Goal: Task Accomplishment & Management: Complete application form

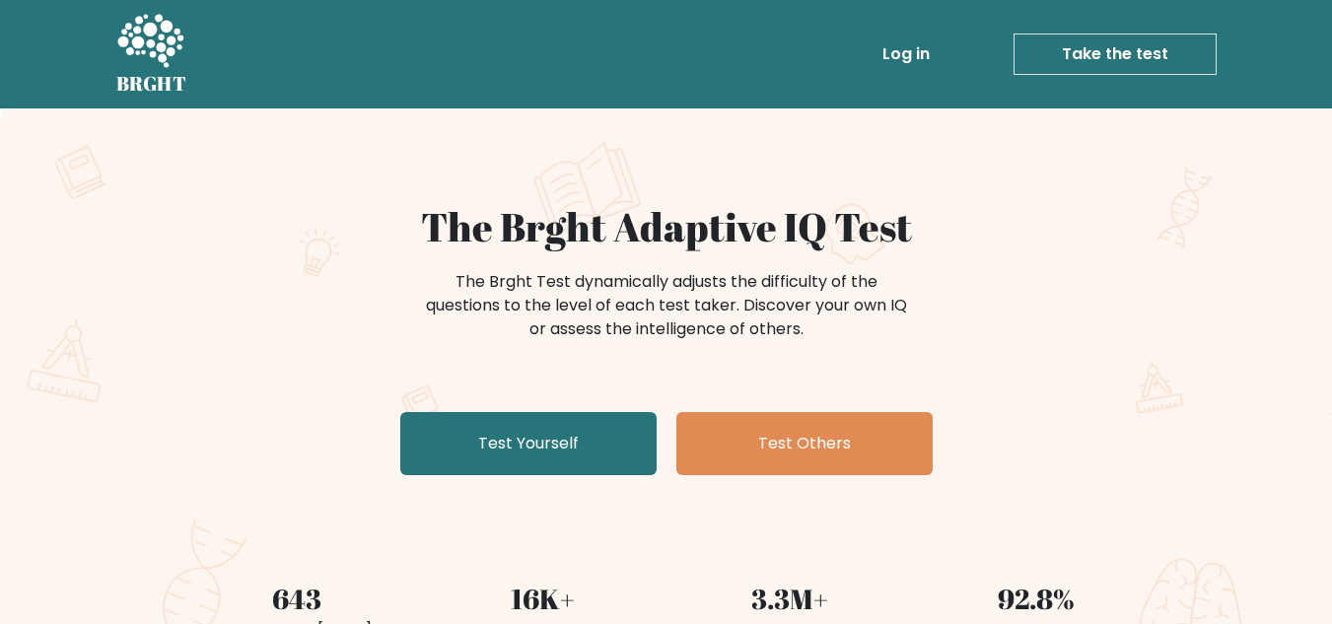
scroll to position [316, 0]
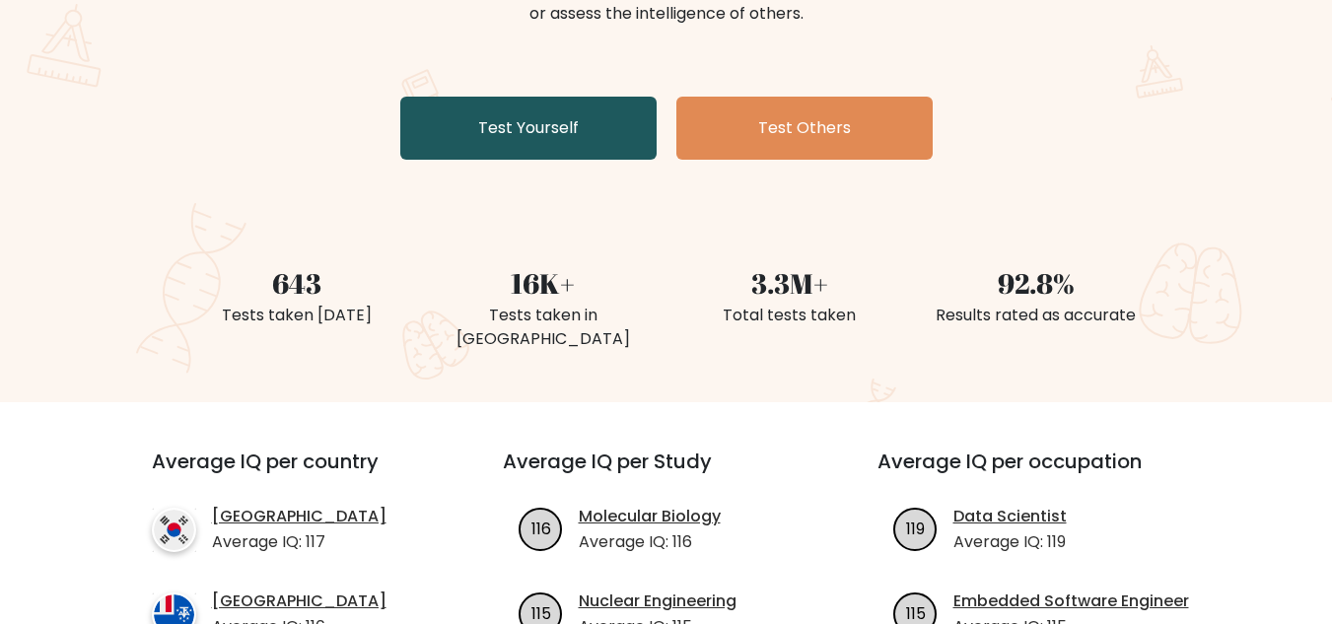
click at [534, 105] on link "Test Yourself" at bounding box center [528, 128] width 256 height 63
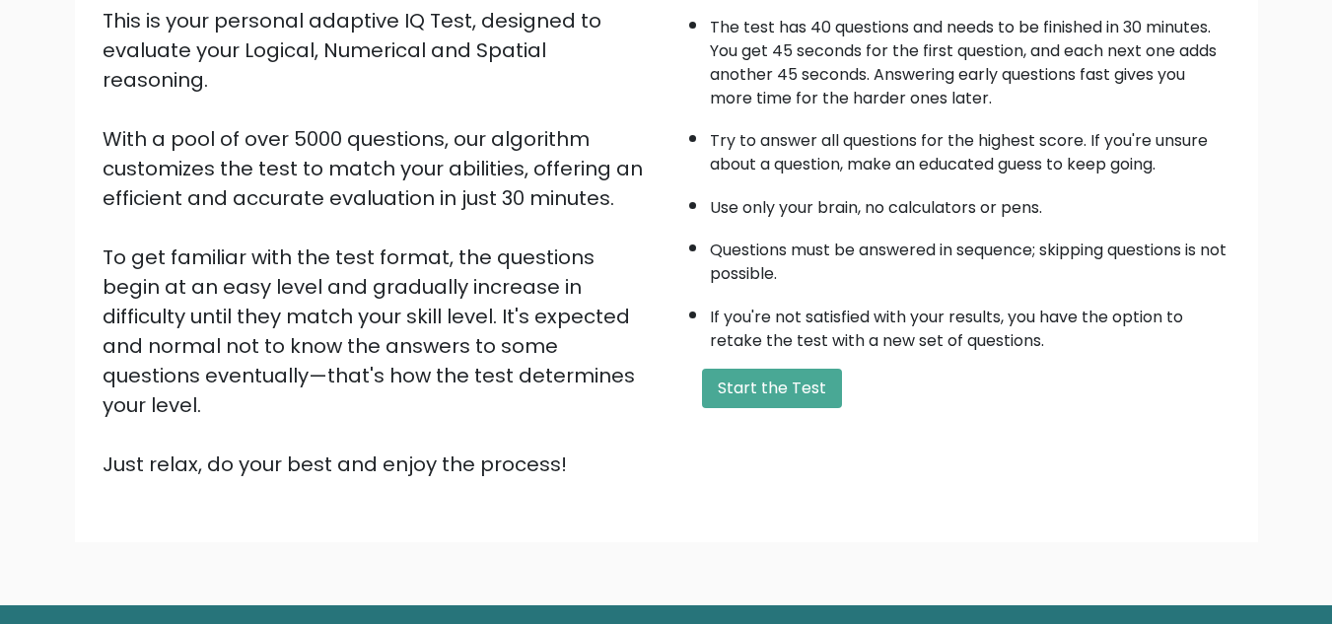
scroll to position [276, 0]
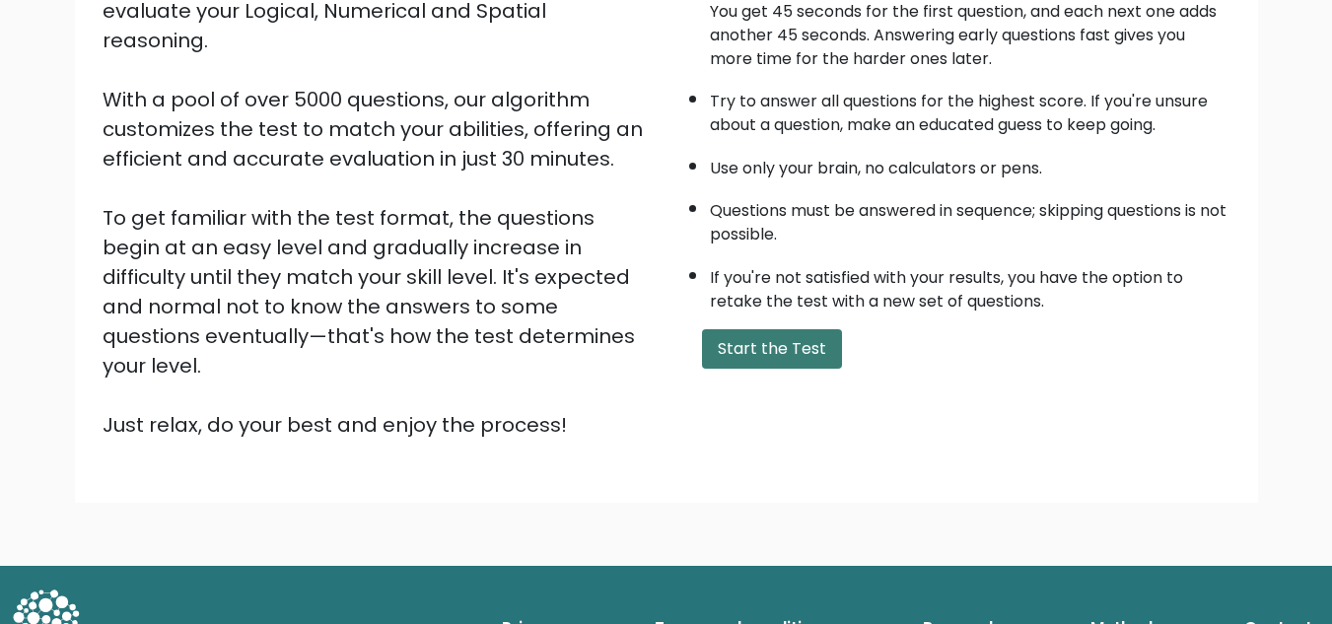
click at [760, 339] on button "Start the Test" at bounding box center [772, 348] width 140 height 39
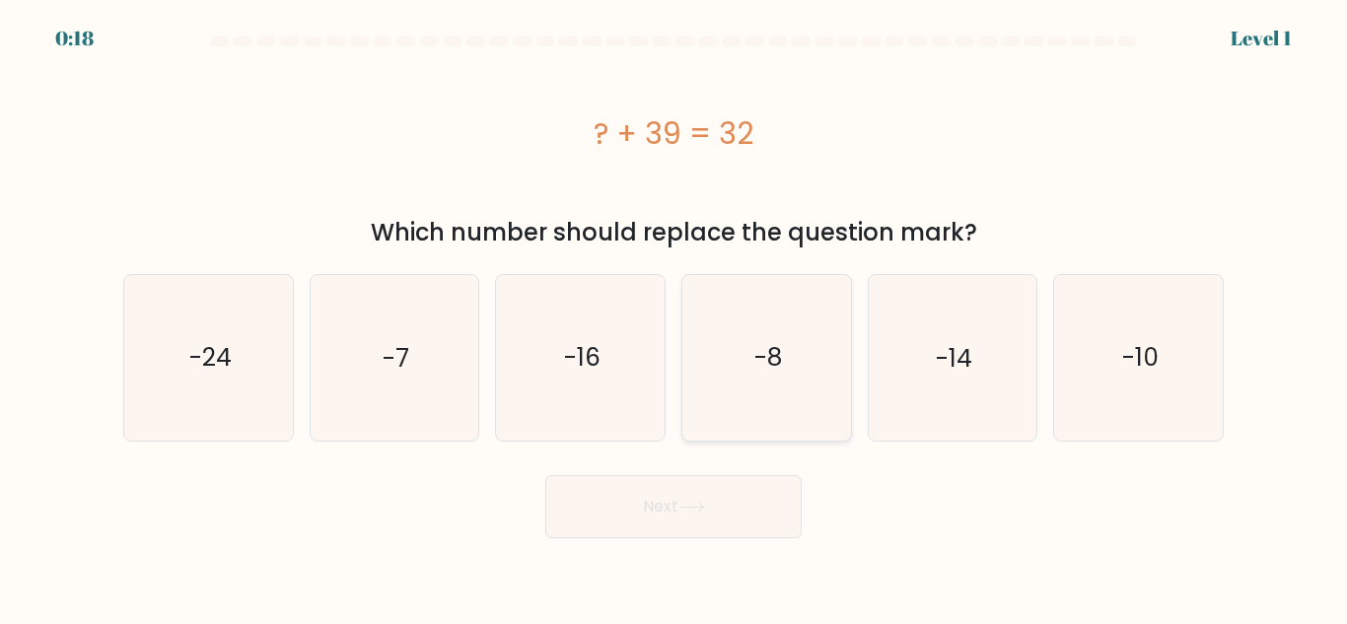
click at [793, 363] on icon "-8" at bounding box center [766, 357] width 165 height 165
click at [675, 318] on input "d. -8" at bounding box center [674, 315] width 1 height 5
radio input "true"
click at [675, 527] on button "Next" at bounding box center [673, 506] width 256 height 63
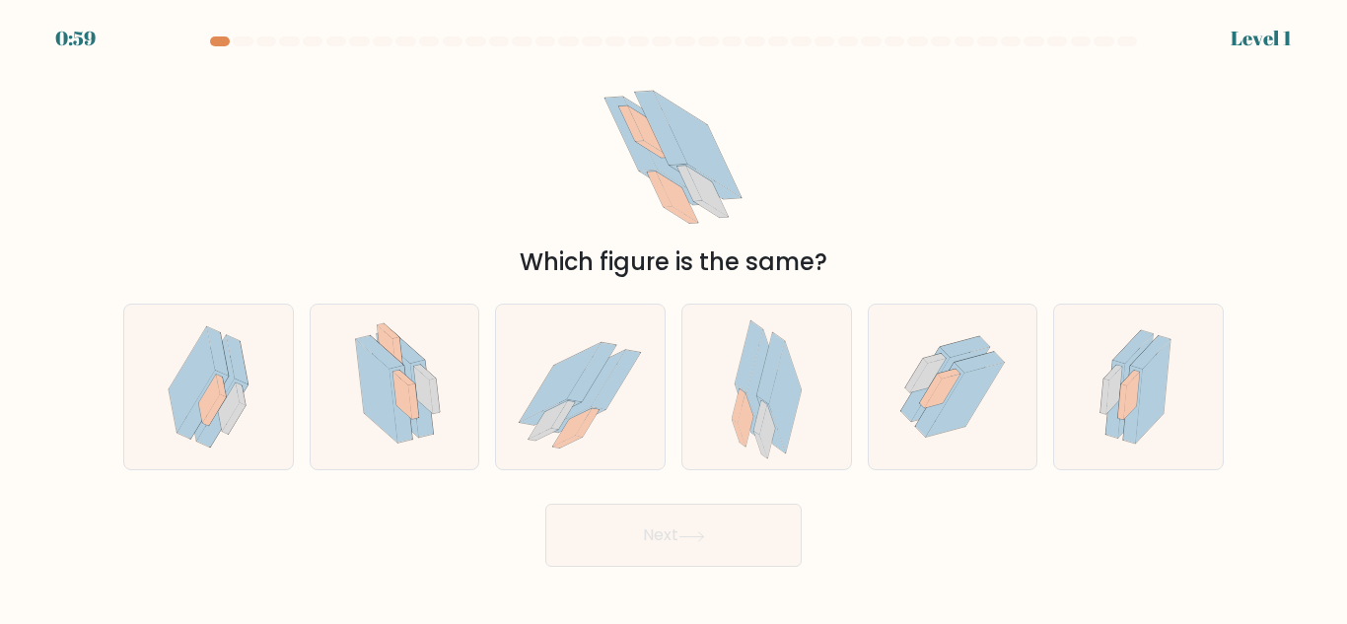
click at [925, 245] on div "Which figure is the same?" at bounding box center [673, 263] width 1077 height 36
click at [427, 383] on icon at bounding box center [423, 390] width 19 height 47
click at [674, 318] on input "b." at bounding box center [674, 315] width 1 height 5
radio input "true"
click at [608, 526] on button "Next" at bounding box center [673, 535] width 256 height 63
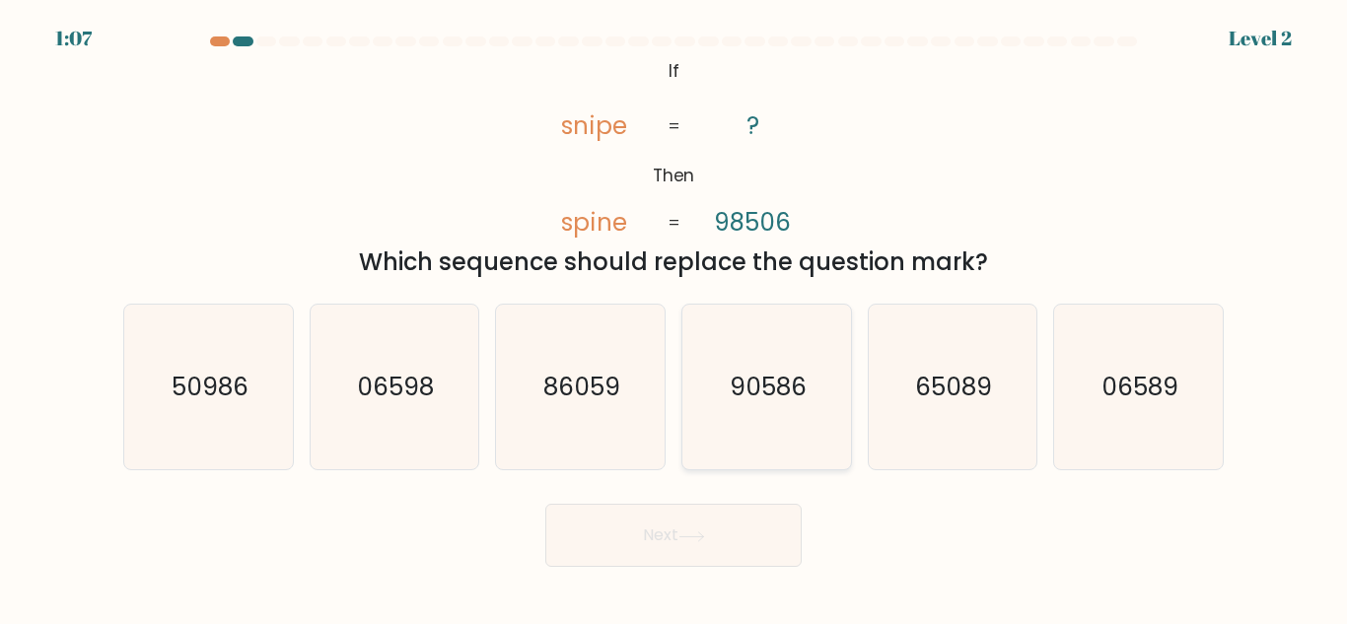
click at [786, 394] on text "90586" at bounding box center [768, 387] width 77 height 35
click at [675, 318] on input "d. 90586" at bounding box center [674, 315] width 1 height 5
radio input "true"
click at [734, 523] on button "Next" at bounding box center [673, 535] width 256 height 63
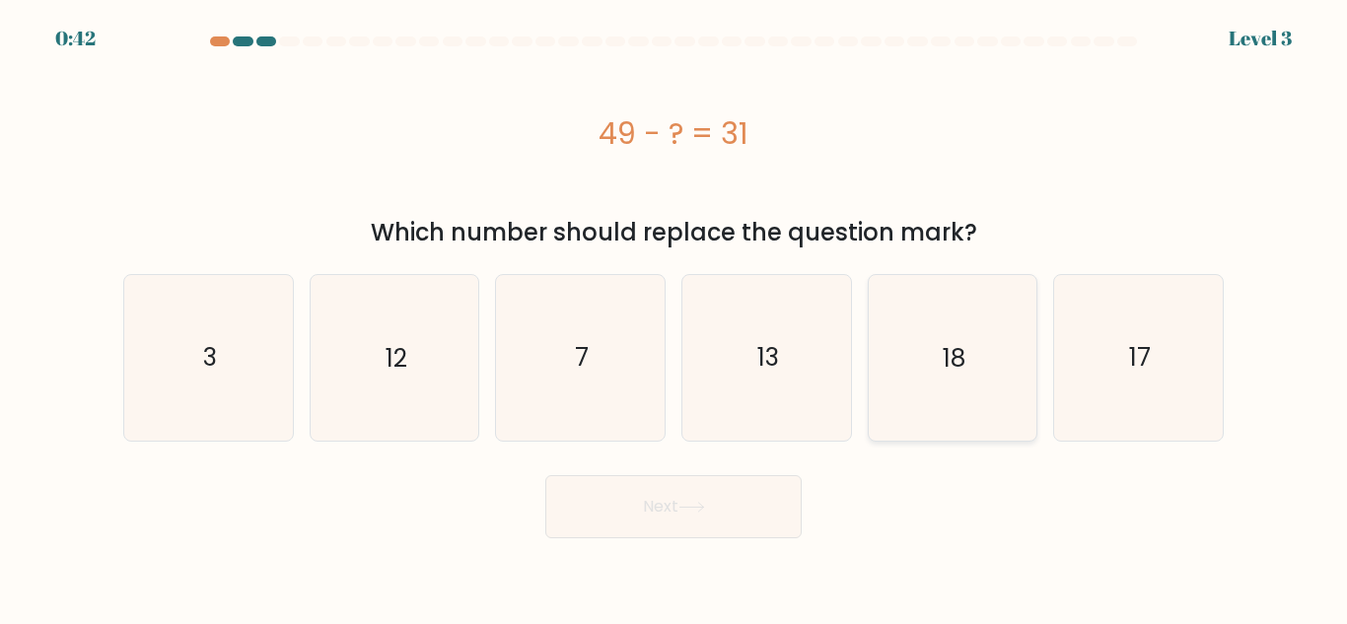
click at [980, 371] on icon "18" at bounding box center [952, 357] width 165 height 165
click at [675, 318] on input "e. 18" at bounding box center [674, 315] width 1 height 5
radio input "true"
click at [689, 514] on button "Next" at bounding box center [673, 506] width 256 height 63
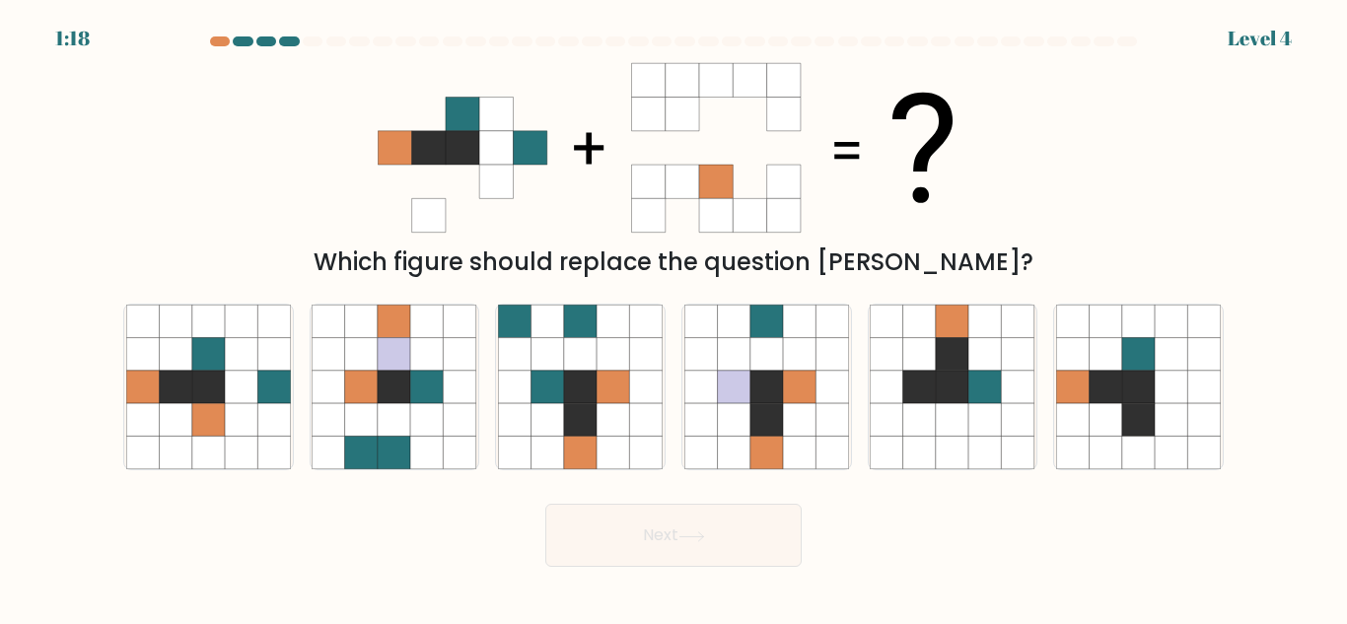
click at [426, 217] on icon at bounding box center [429, 215] width 34 height 34
click at [194, 390] on icon at bounding box center [208, 387] width 33 height 33
click at [674, 318] on input "a." at bounding box center [674, 315] width 1 height 5
radio input "true"
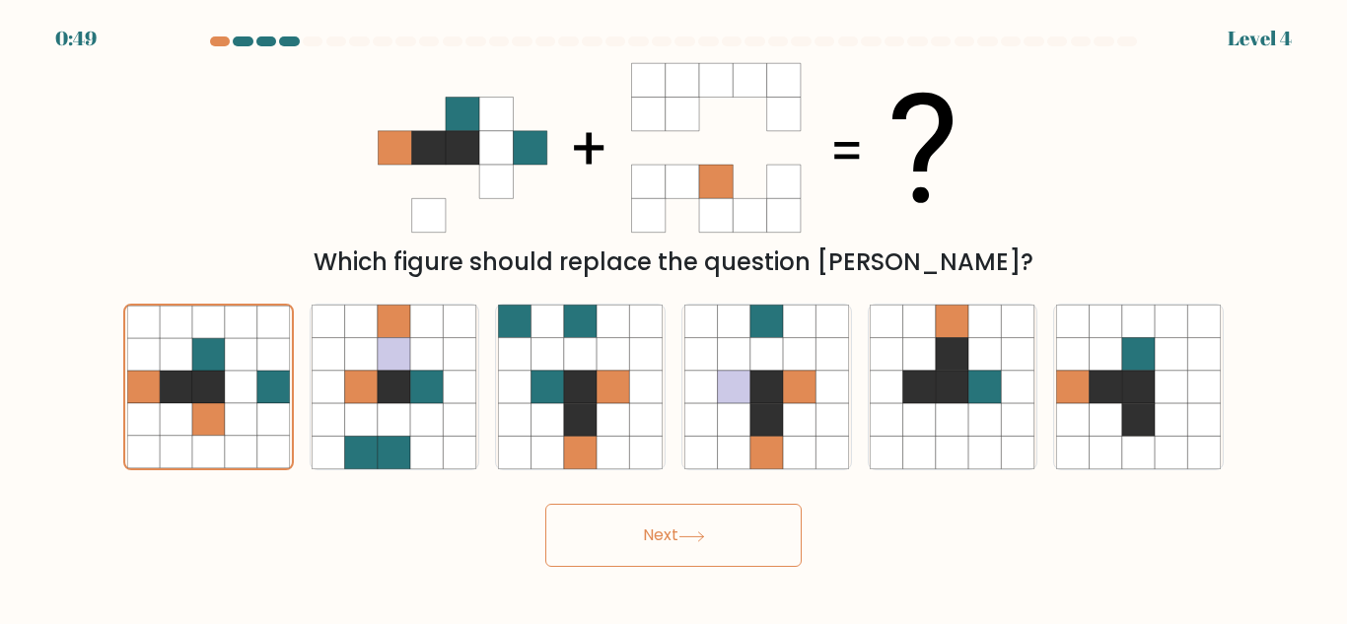
click at [623, 551] on button "Next" at bounding box center [673, 535] width 256 height 63
